Goal: Task Accomplishment & Management: Manage account settings

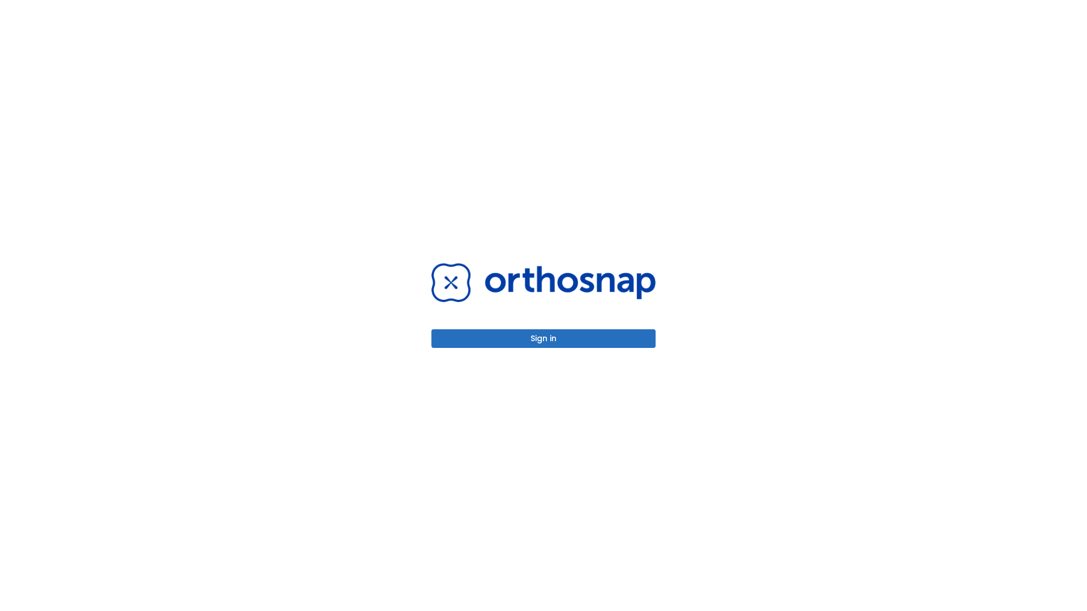
click at [543, 339] on button "Sign in" at bounding box center [543, 338] width 224 height 19
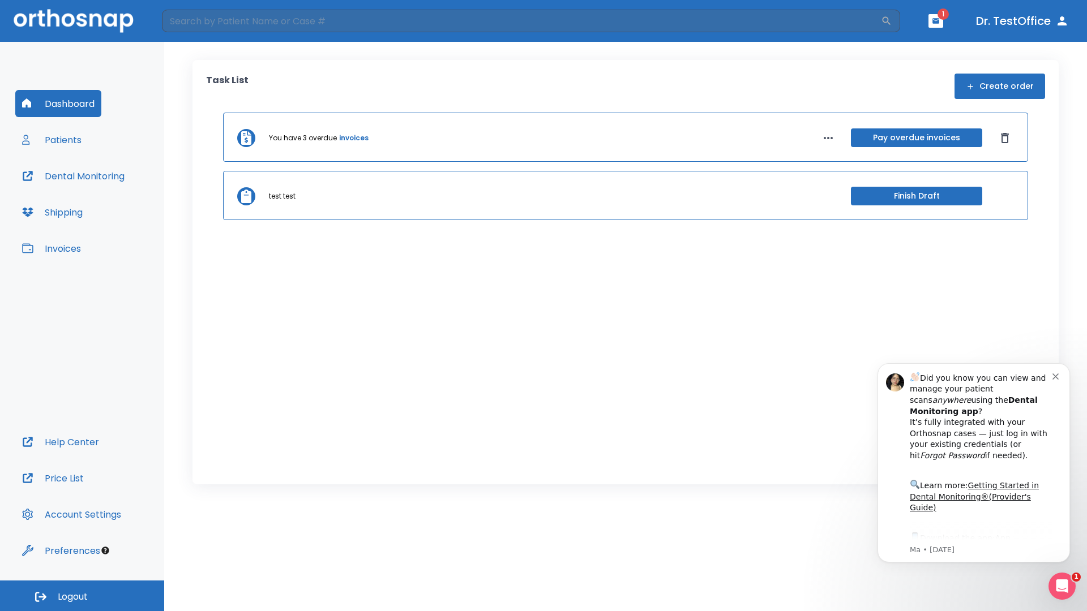
click at [82, 596] on span "Logout" at bounding box center [73, 597] width 30 height 12
